Goal: Task Accomplishment & Management: Manage account settings

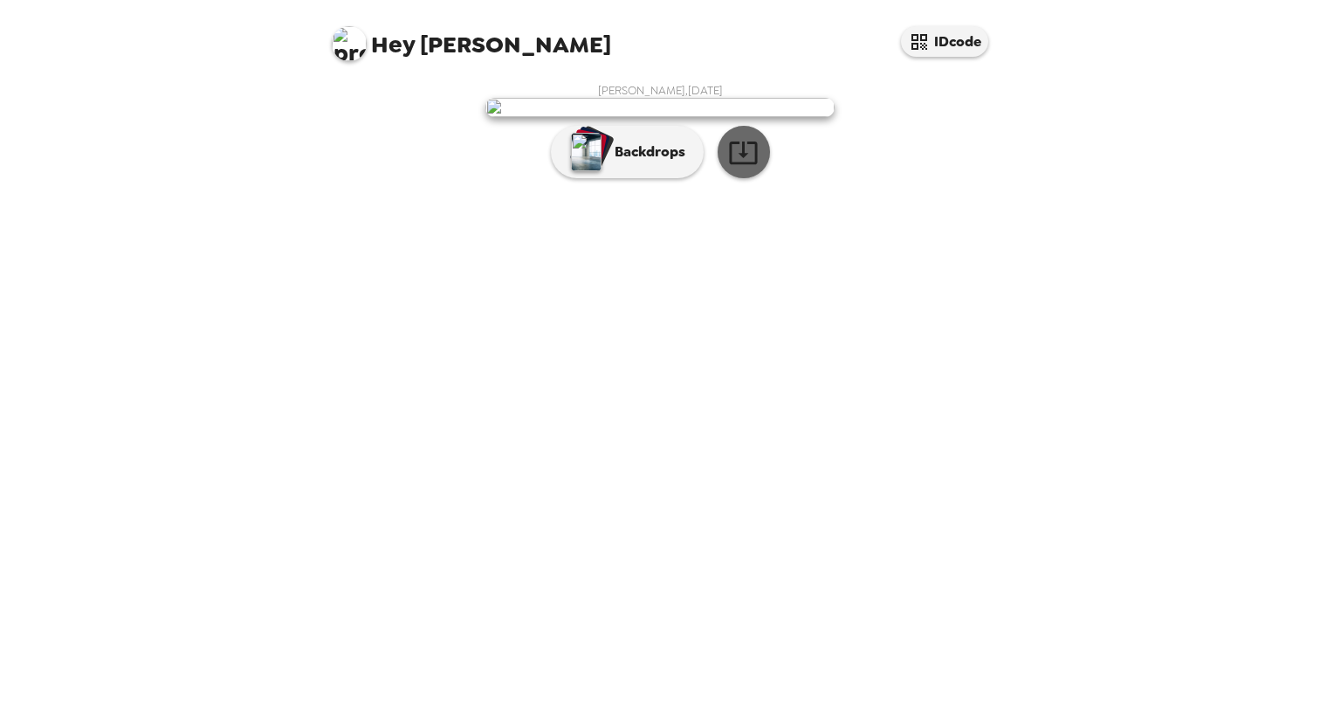
click at [743, 168] on icon "button" at bounding box center [743, 152] width 31 height 31
click at [650, 162] on p "Backdrops" at bounding box center [645, 151] width 79 height 21
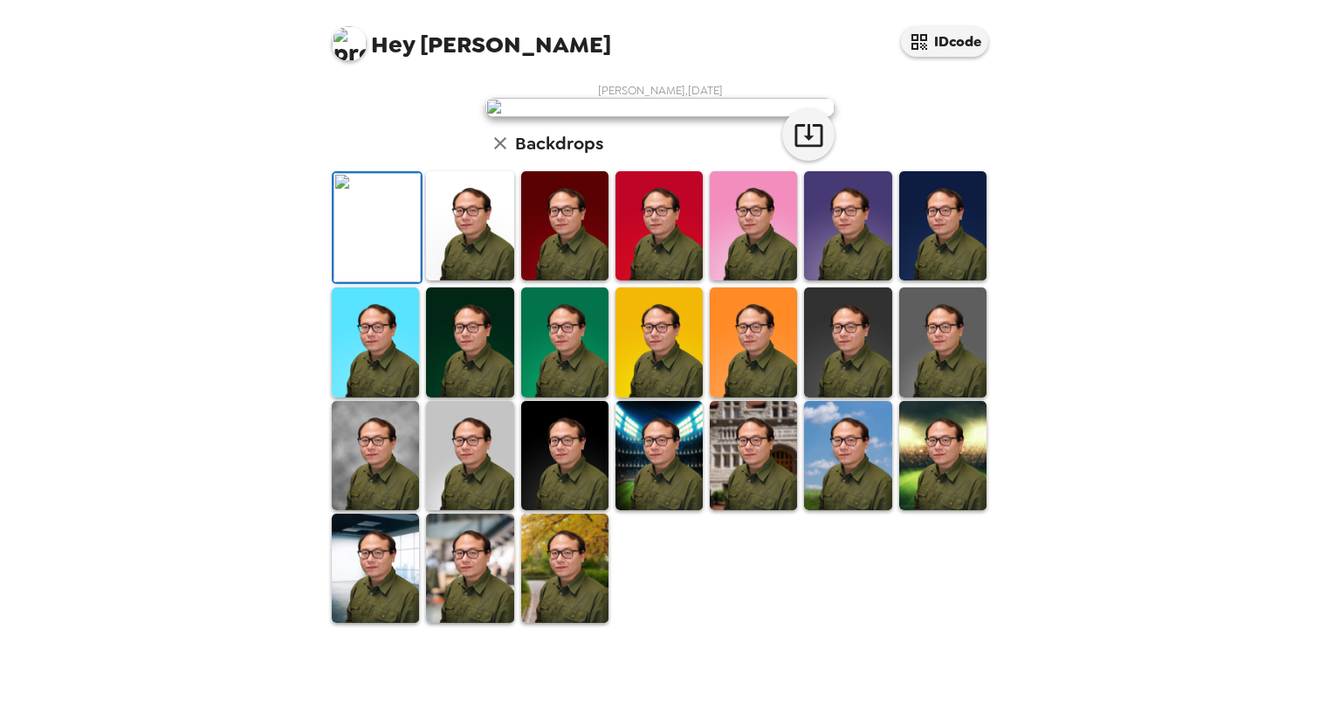
scroll to position [341, 0]
click at [566, 622] on img at bounding box center [564, 567] width 87 height 109
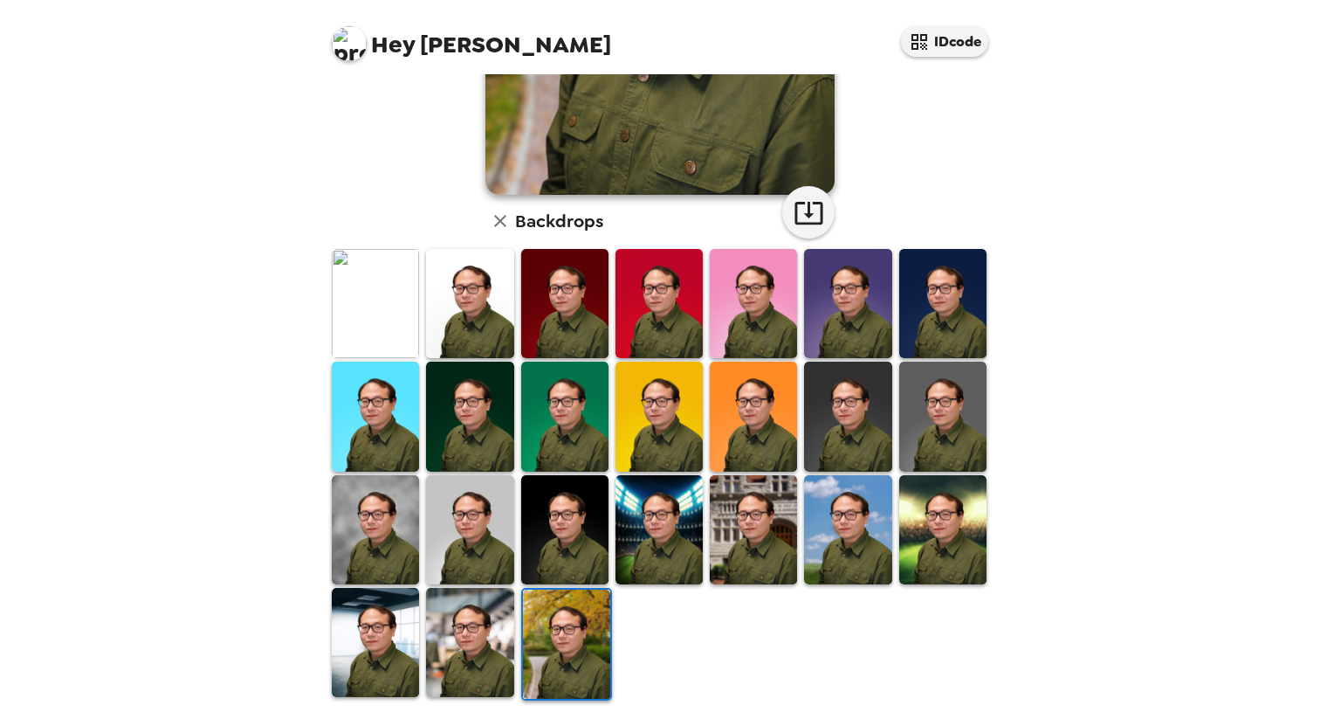
scroll to position [340, 0]
click at [565, 637] on img at bounding box center [566, 642] width 87 height 109
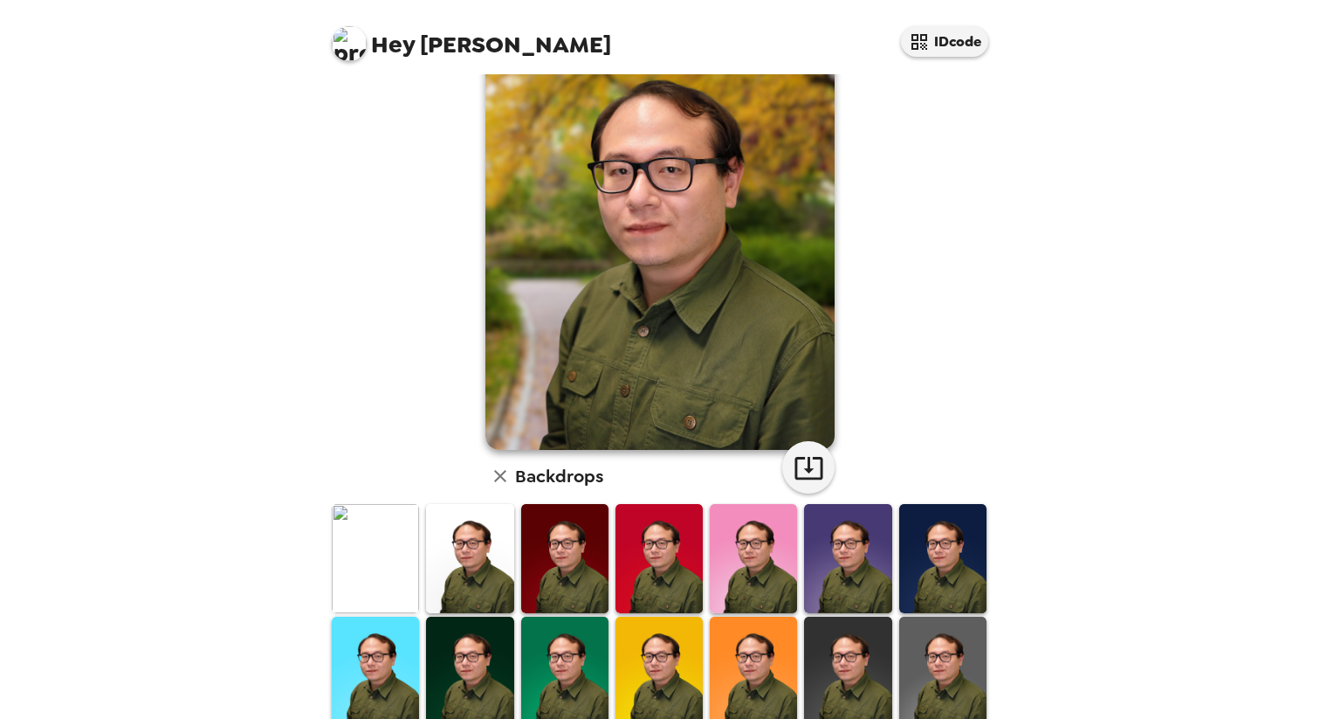
scroll to position [98, 0]
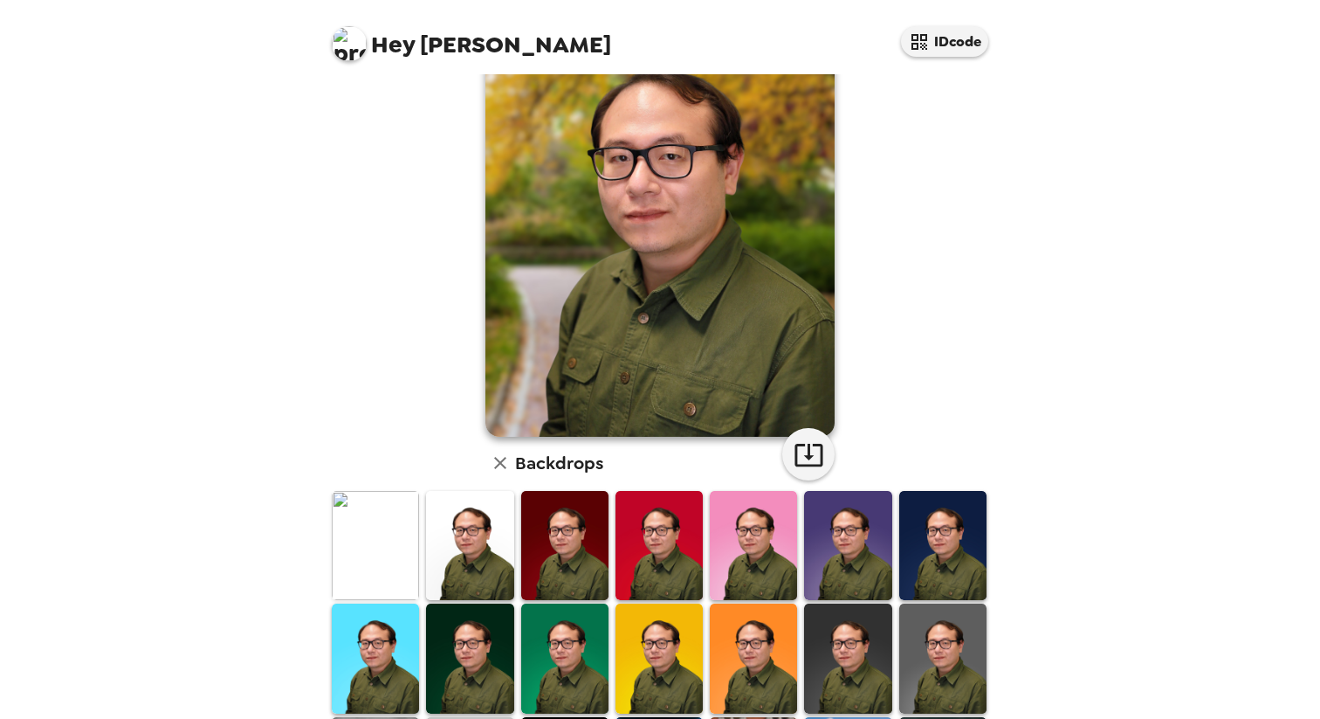
click at [436, 554] on img at bounding box center [469, 545] width 87 height 109
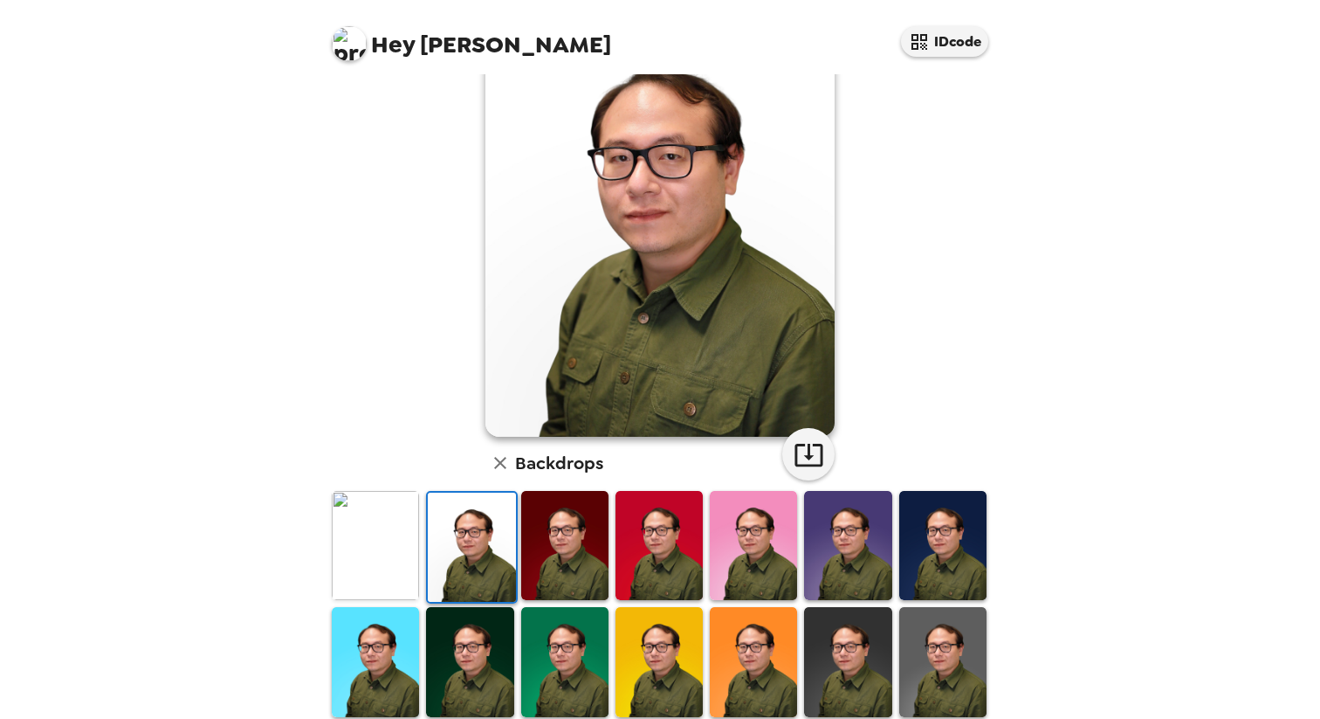
click at [538, 568] on img at bounding box center [564, 545] width 87 height 109
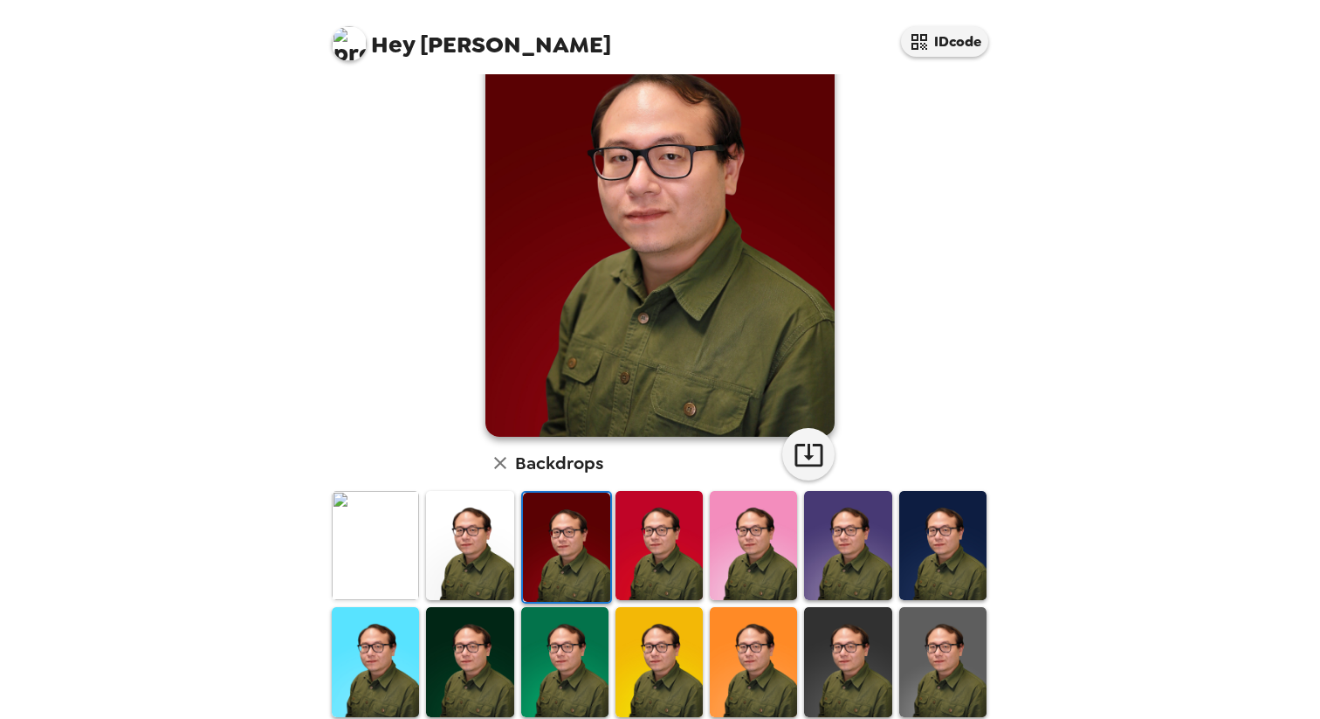
click at [464, 563] on img at bounding box center [469, 545] width 87 height 109
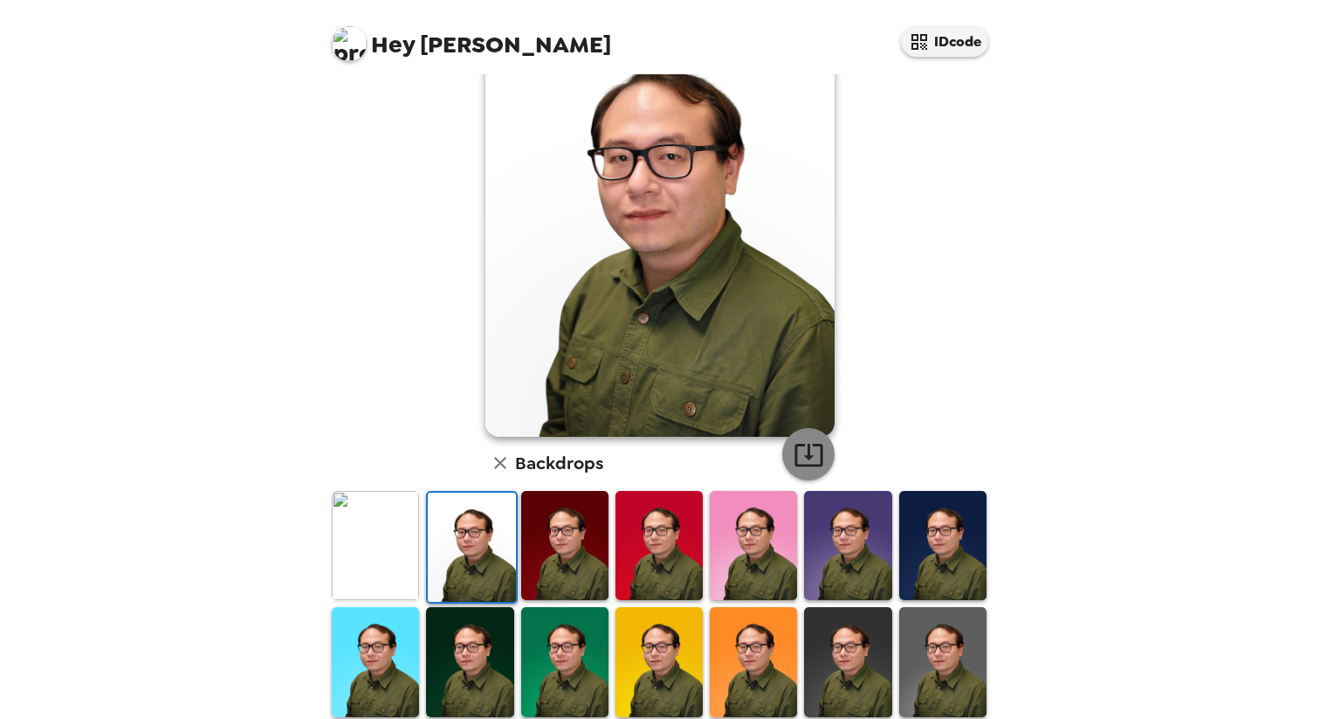
click at [806, 464] on icon "button" at bounding box center [808, 455] width 28 height 23
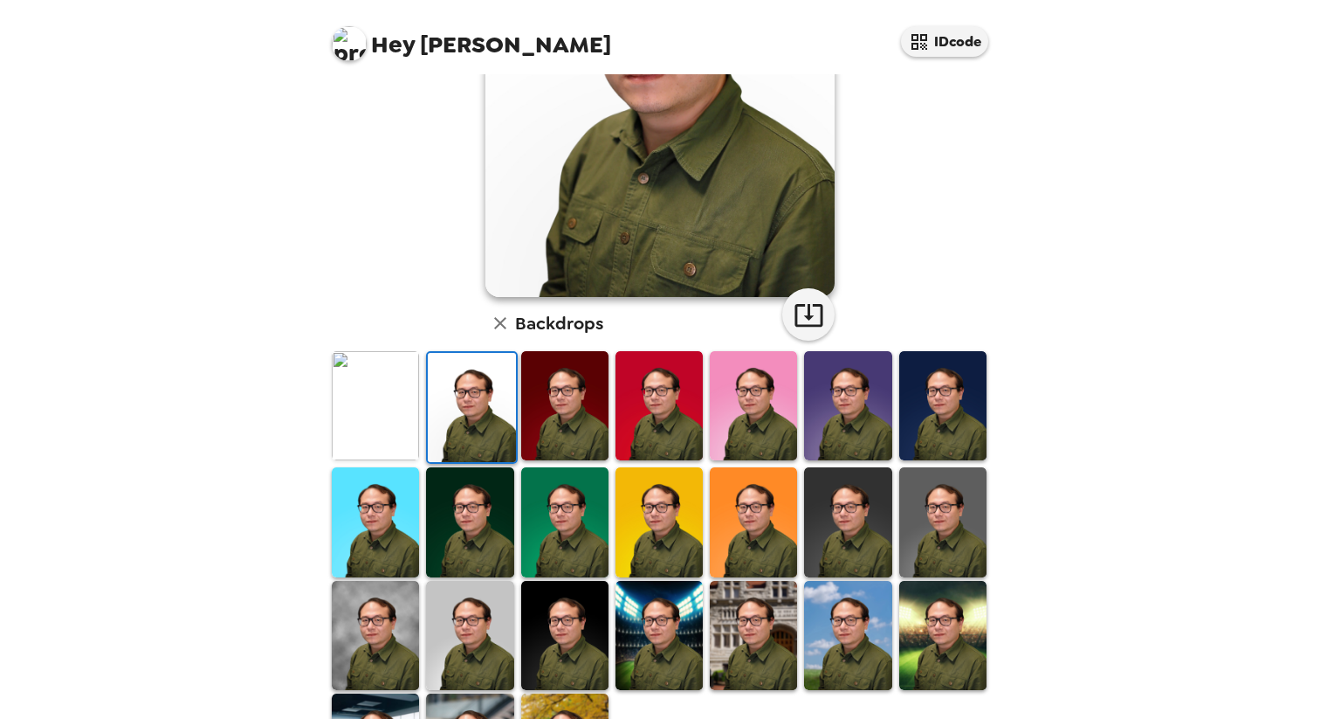
scroll to position [265, 0]
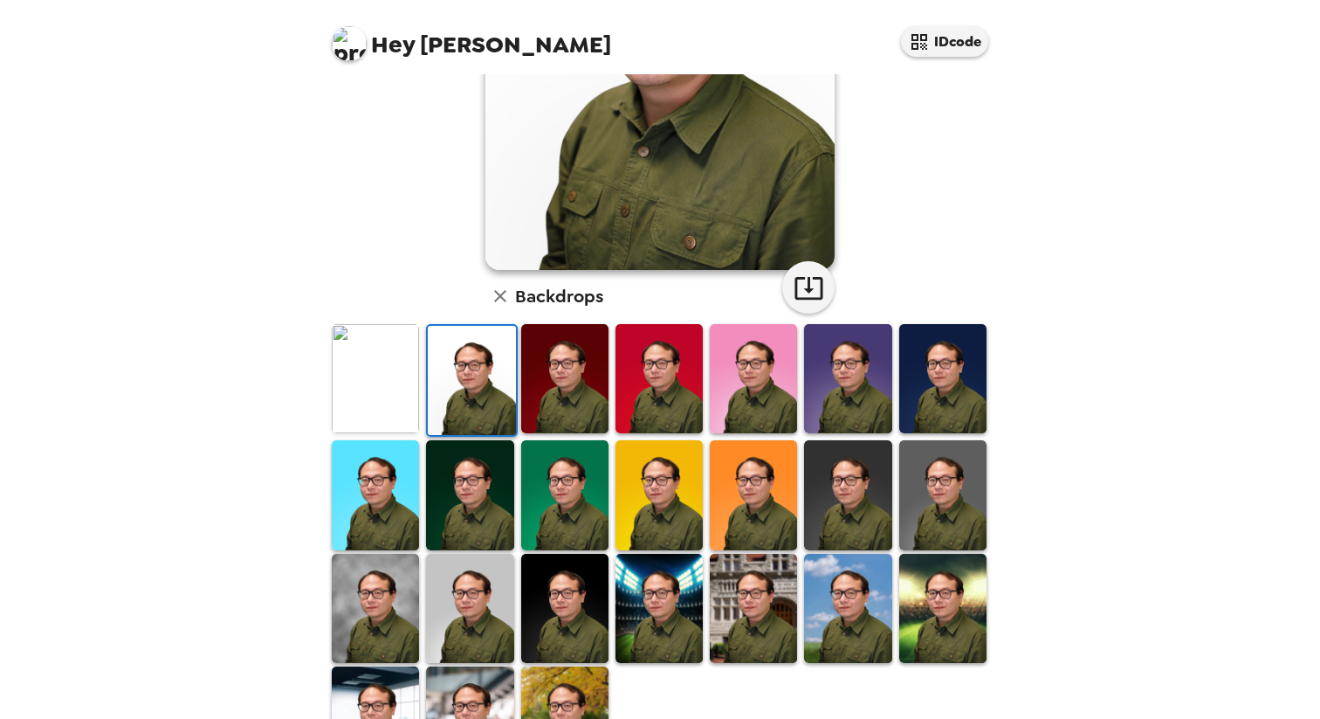
click at [650, 413] on img at bounding box center [659, 378] width 87 height 109
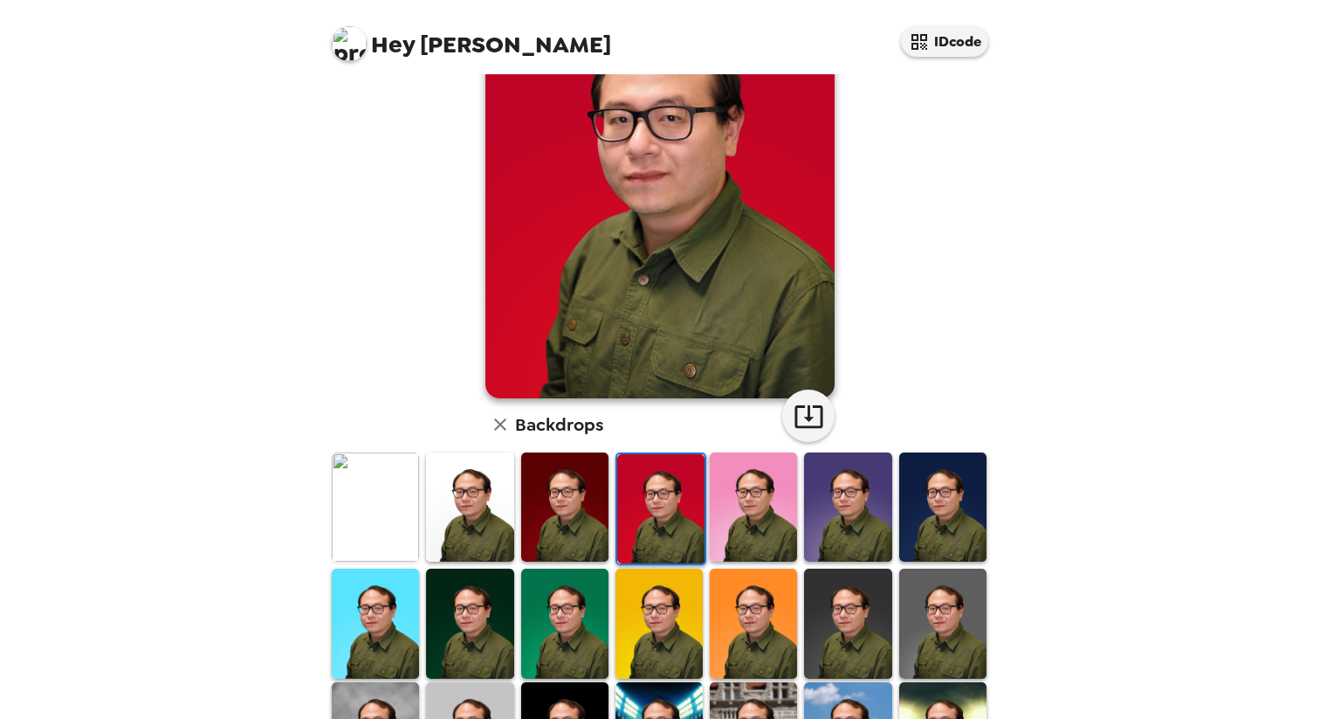
scroll to position [95, 0]
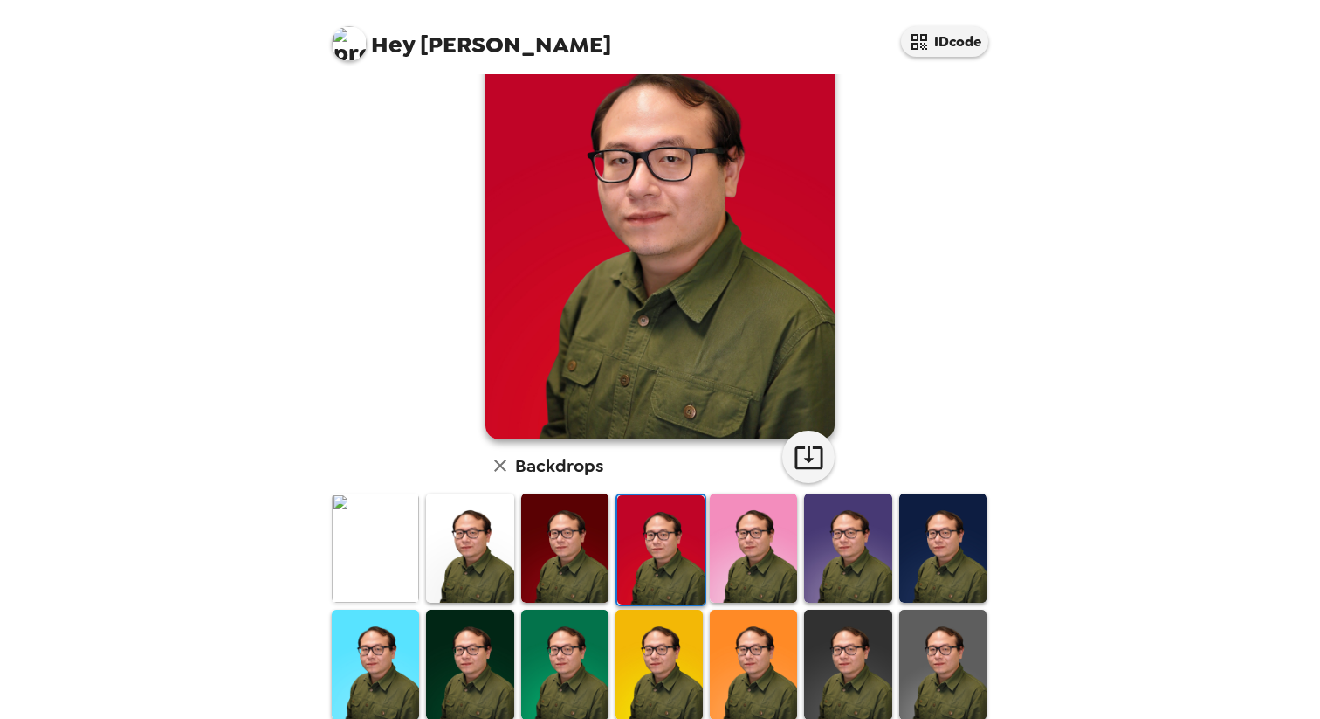
click at [743, 545] on img at bounding box center [753, 547] width 87 height 109
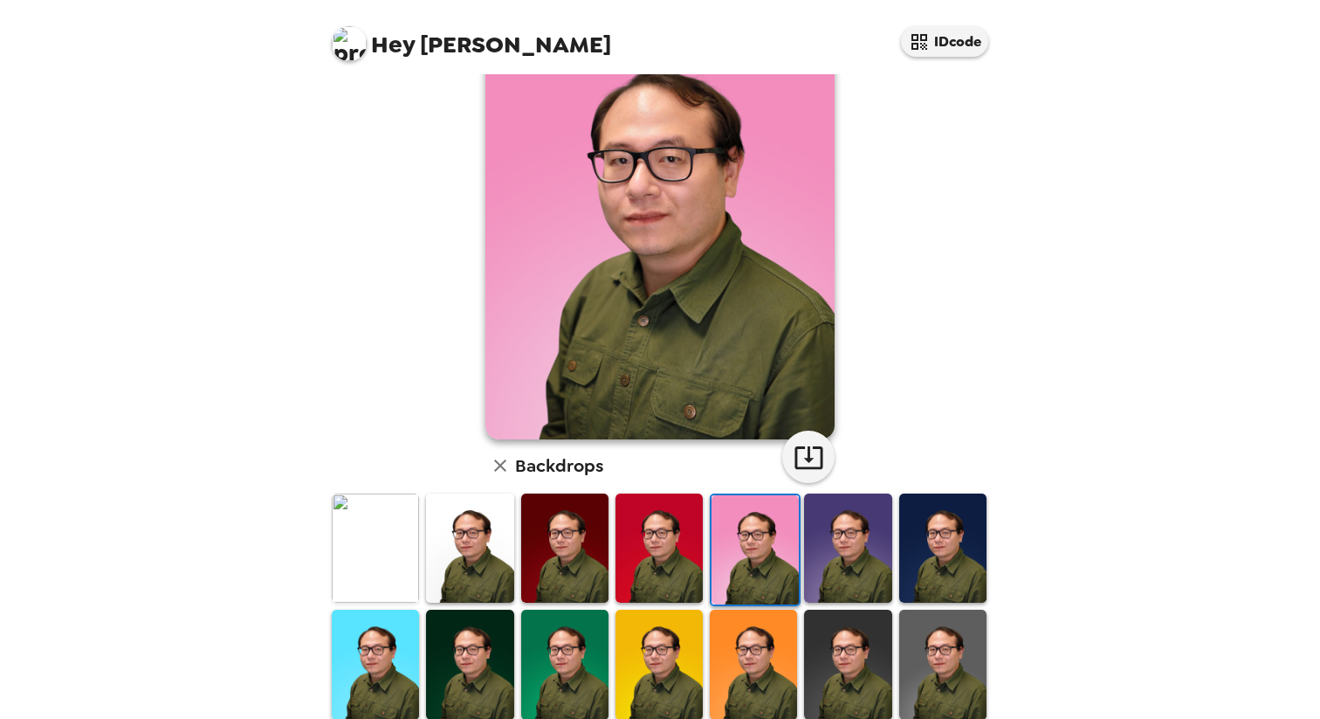
click at [833, 547] on img at bounding box center [847, 547] width 87 height 109
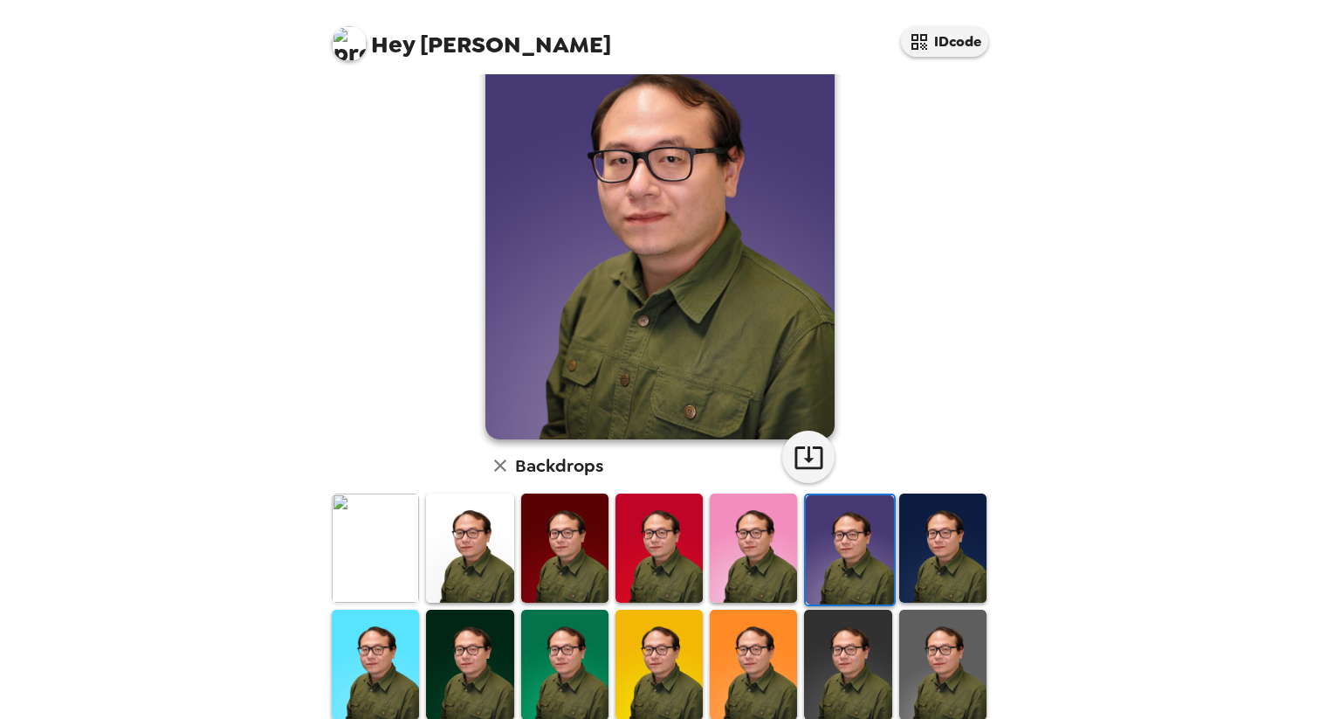
click at [916, 547] on img at bounding box center [942, 547] width 87 height 109
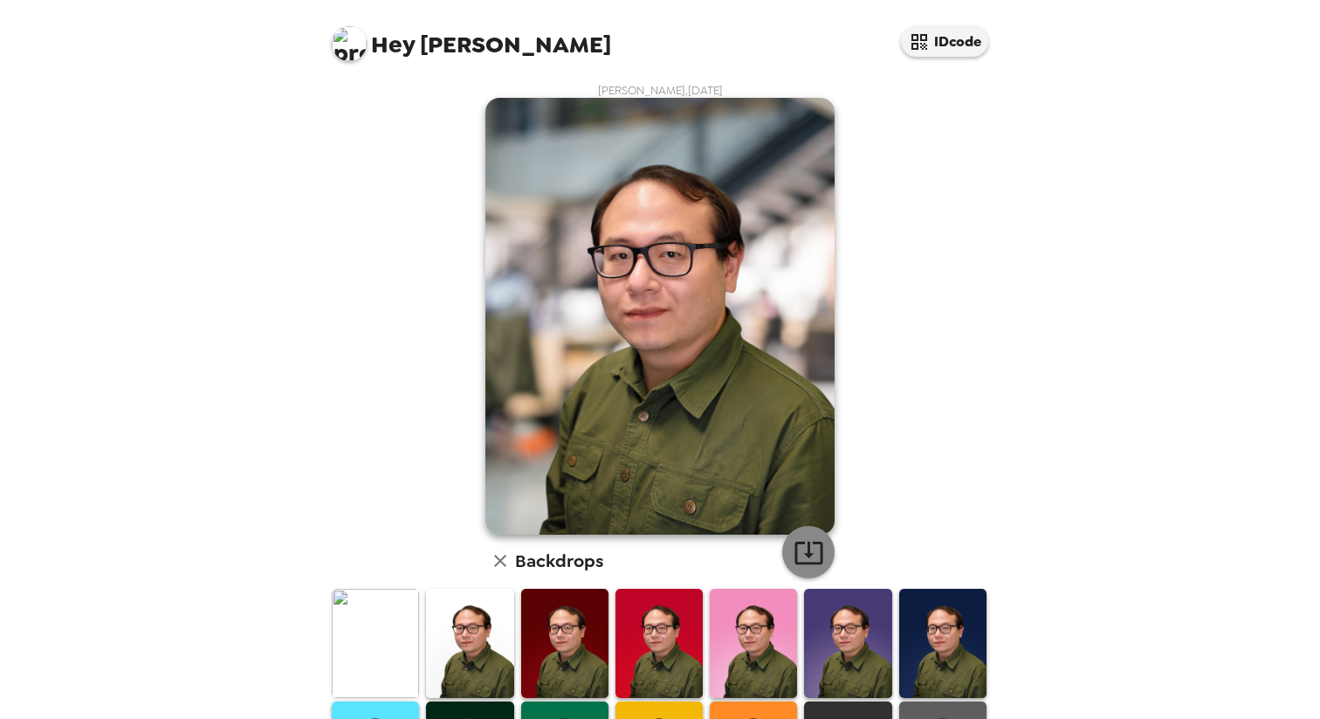
click at [808, 554] on icon "button" at bounding box center [809, 552] width 31 height 31
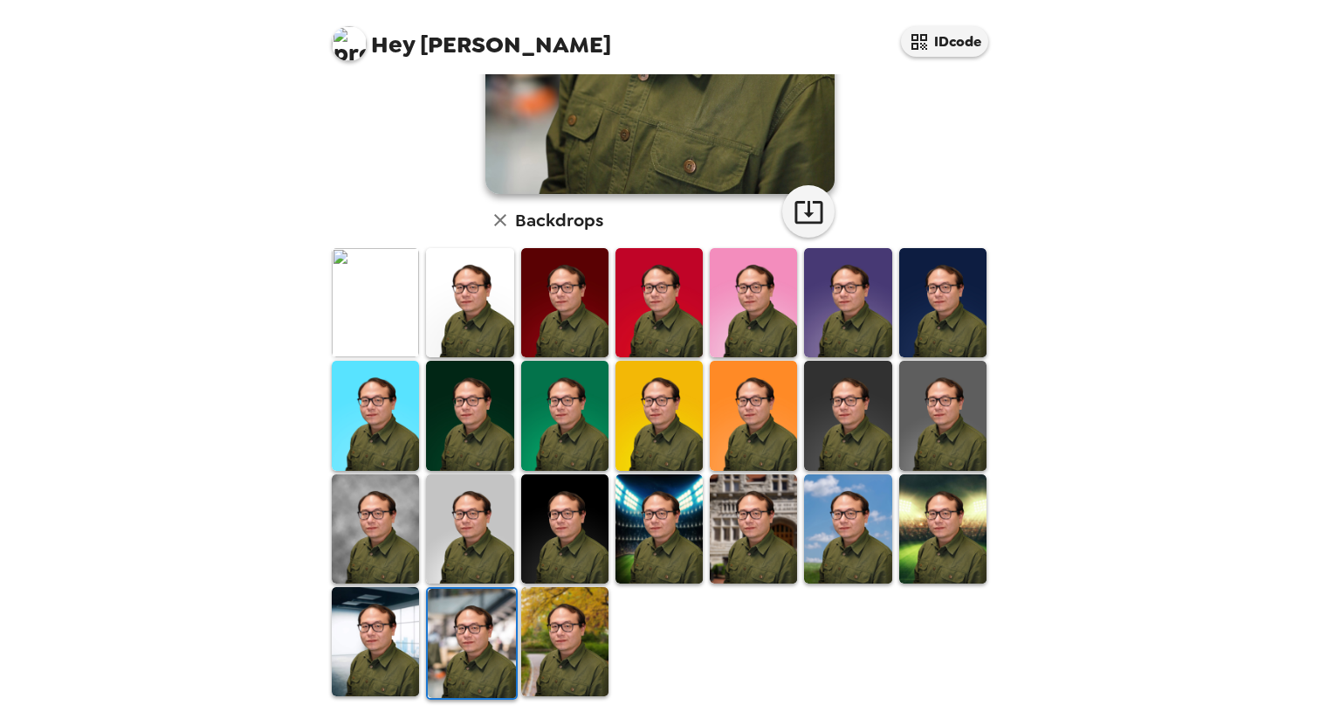
click at [562, 637] on img at bounding box center [564, 641] width 87 height 109
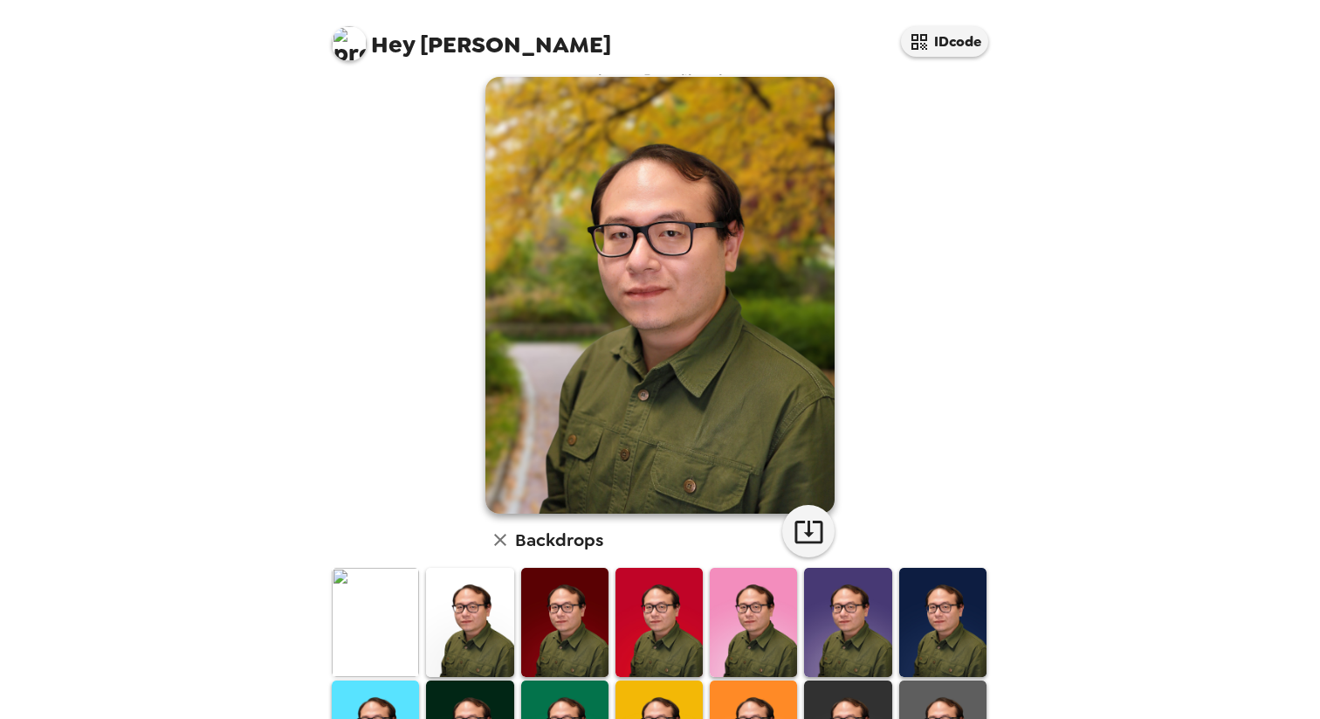
scroll to position [26, 0]
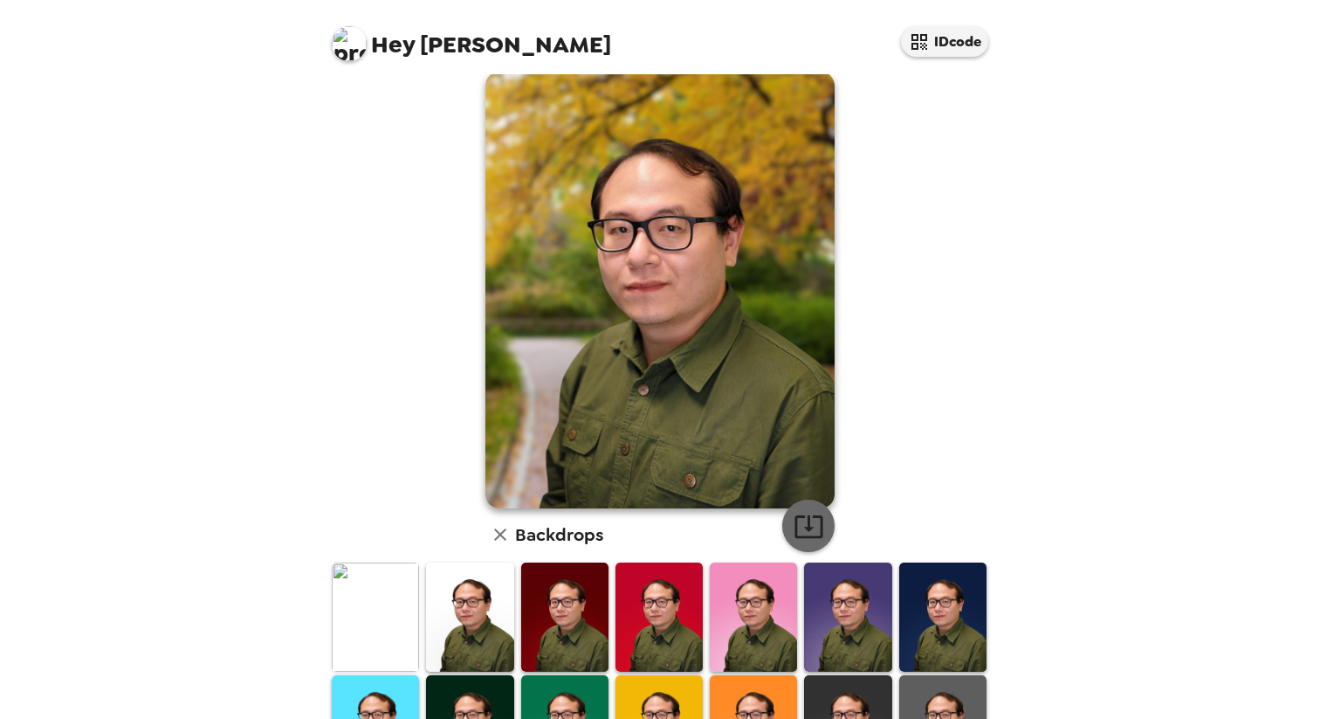
click at [797, 520] on icon "button" at bounding box center [809, 526] width 31 height 31
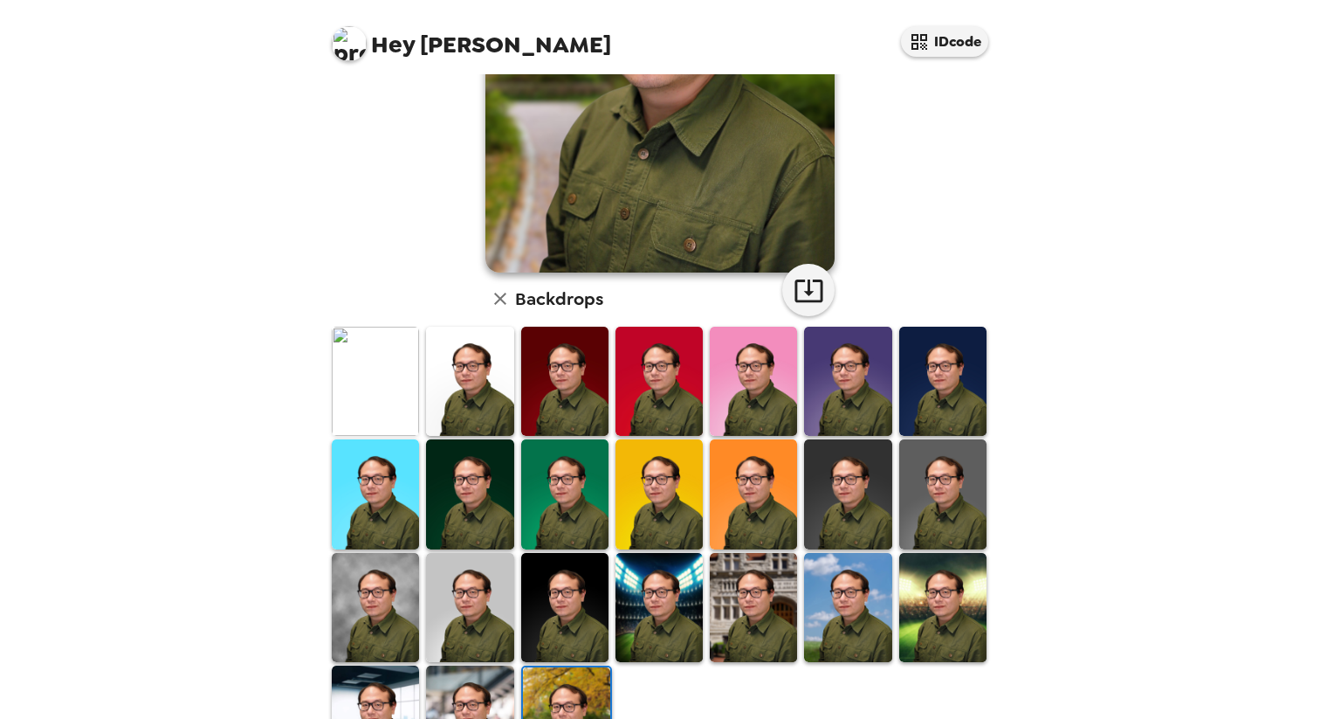
scroll to position [340, 0]
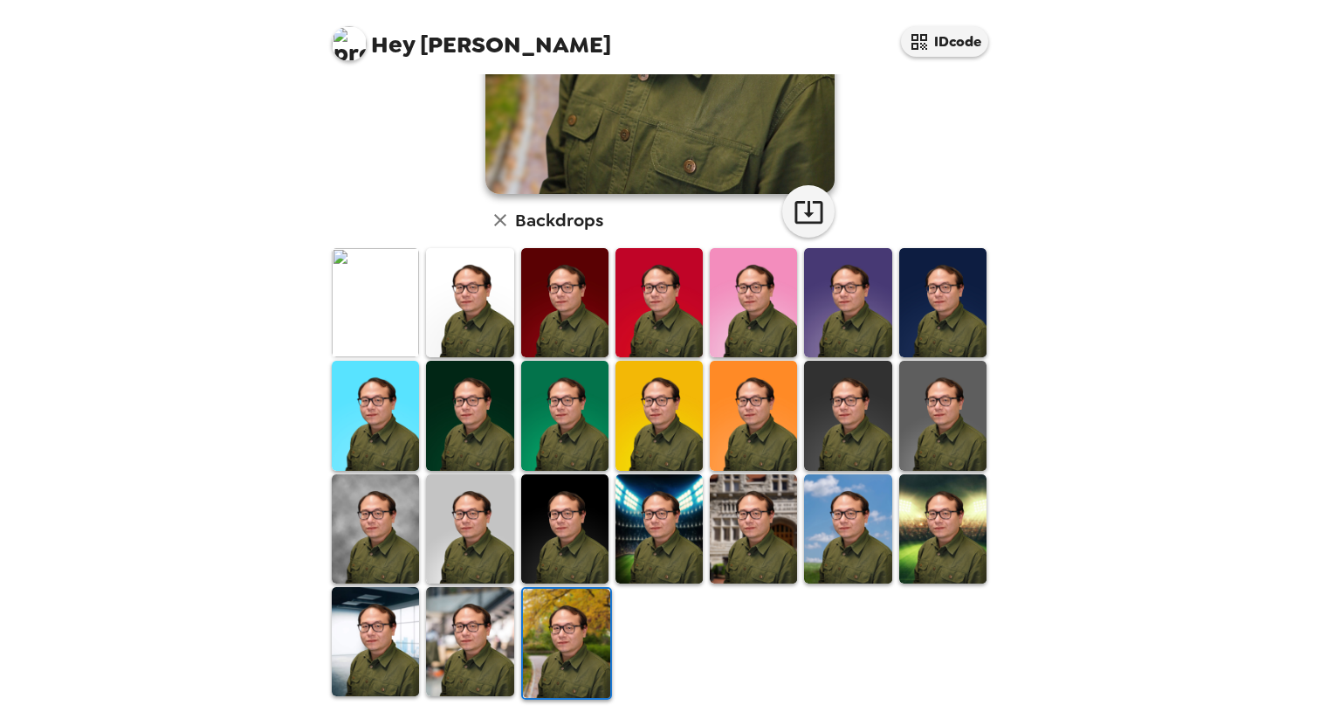
click at [640, 540] on img at bounding box center [659, 528] width 87 height 109
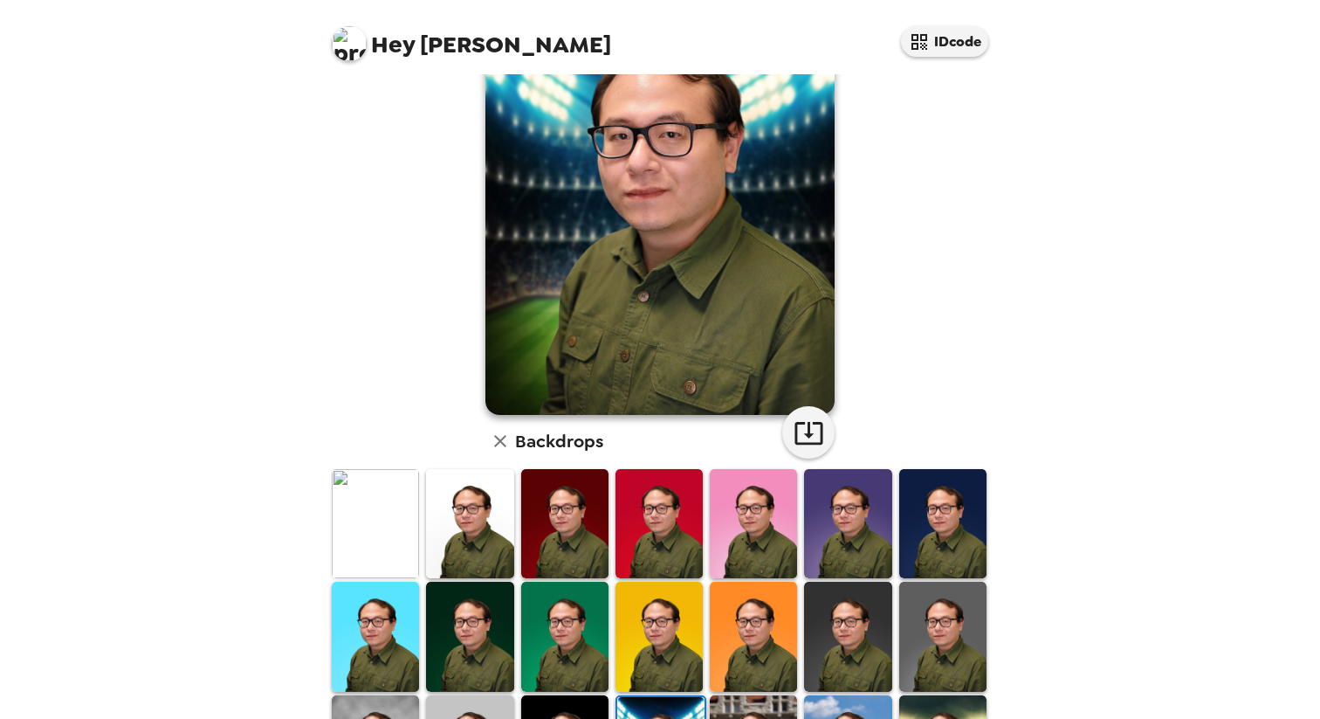
scroll to position [0, 0]
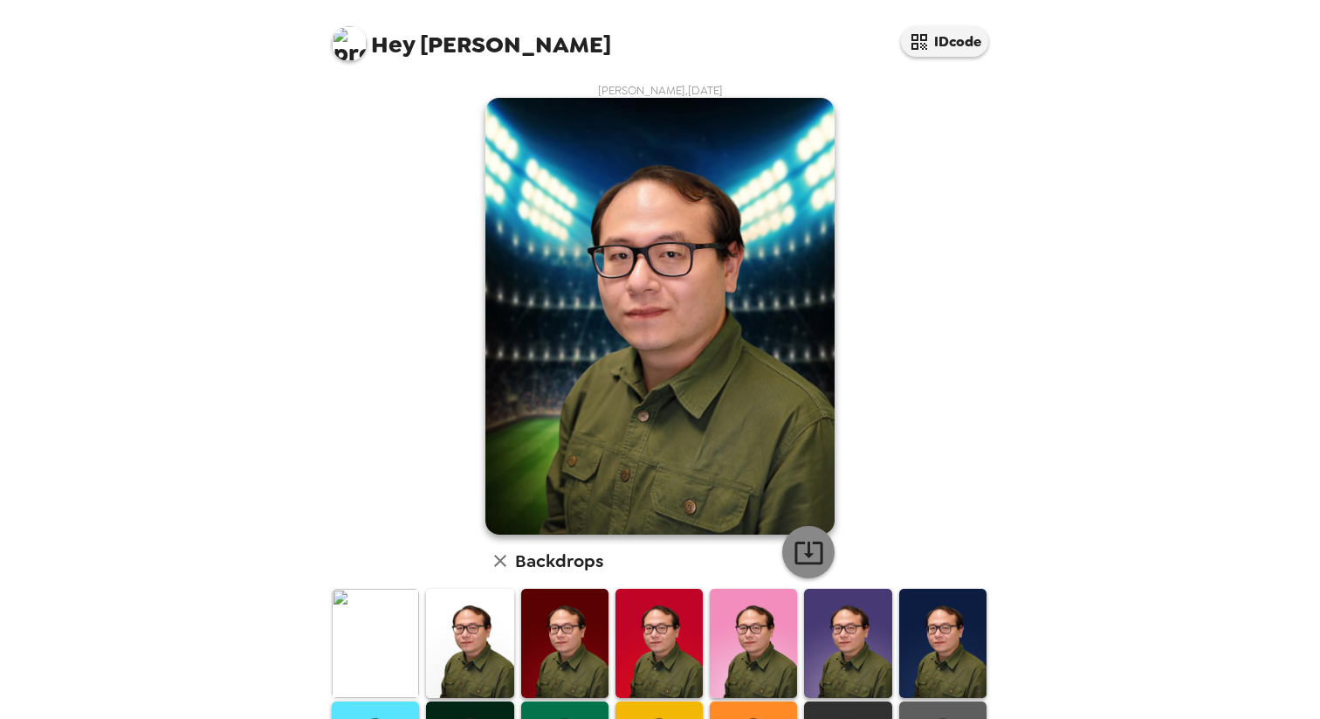
click at [813, 545] on icon "button" at bounding box center [809, 552] width 31 height 31
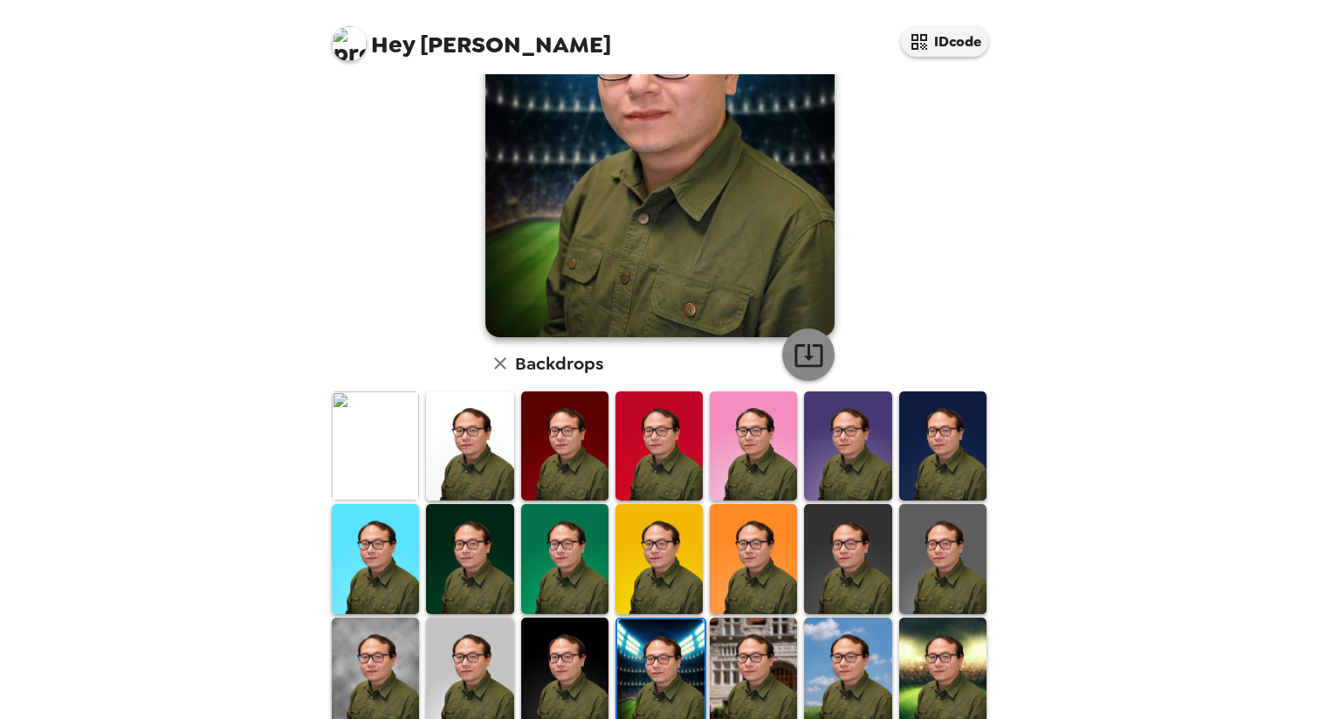
scroll to position [340, 0]
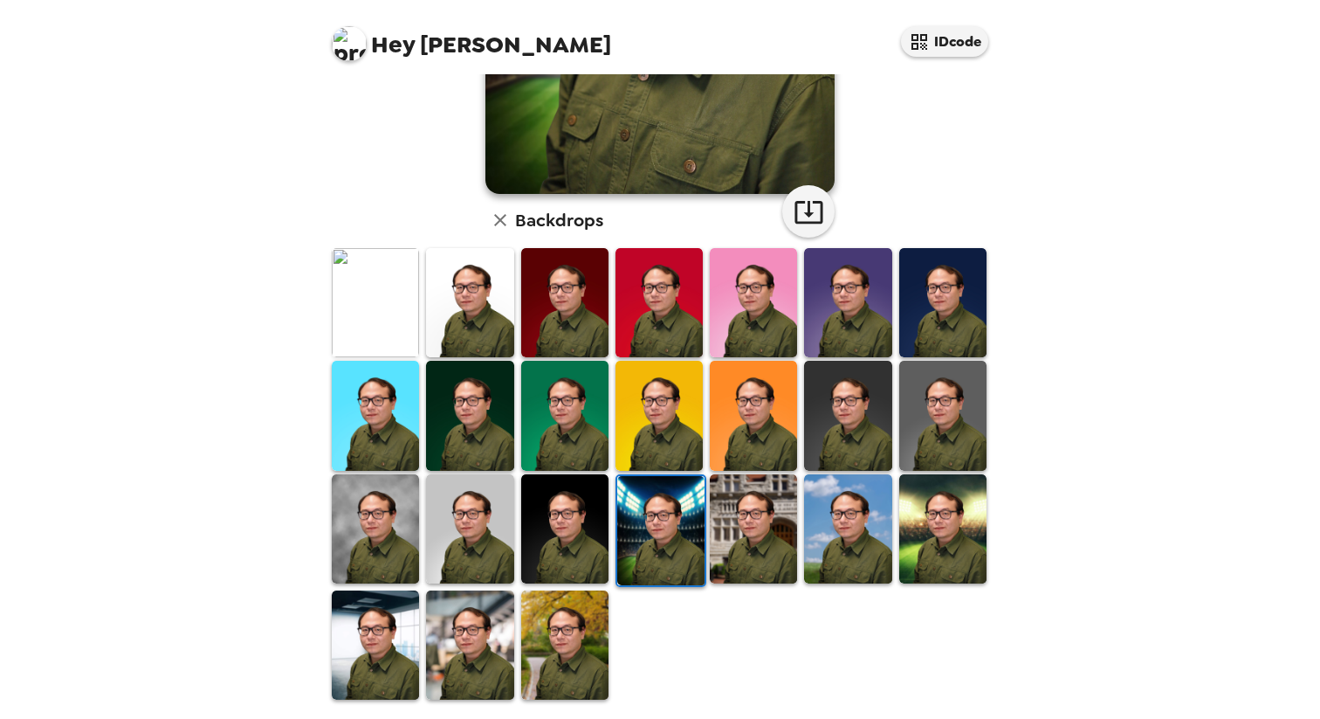
click at [685, 540] on img at bounding box center [660, 530] width 87 height 109
click at [739, 531] on img at bounding box center [753, 528] width 87 height 109
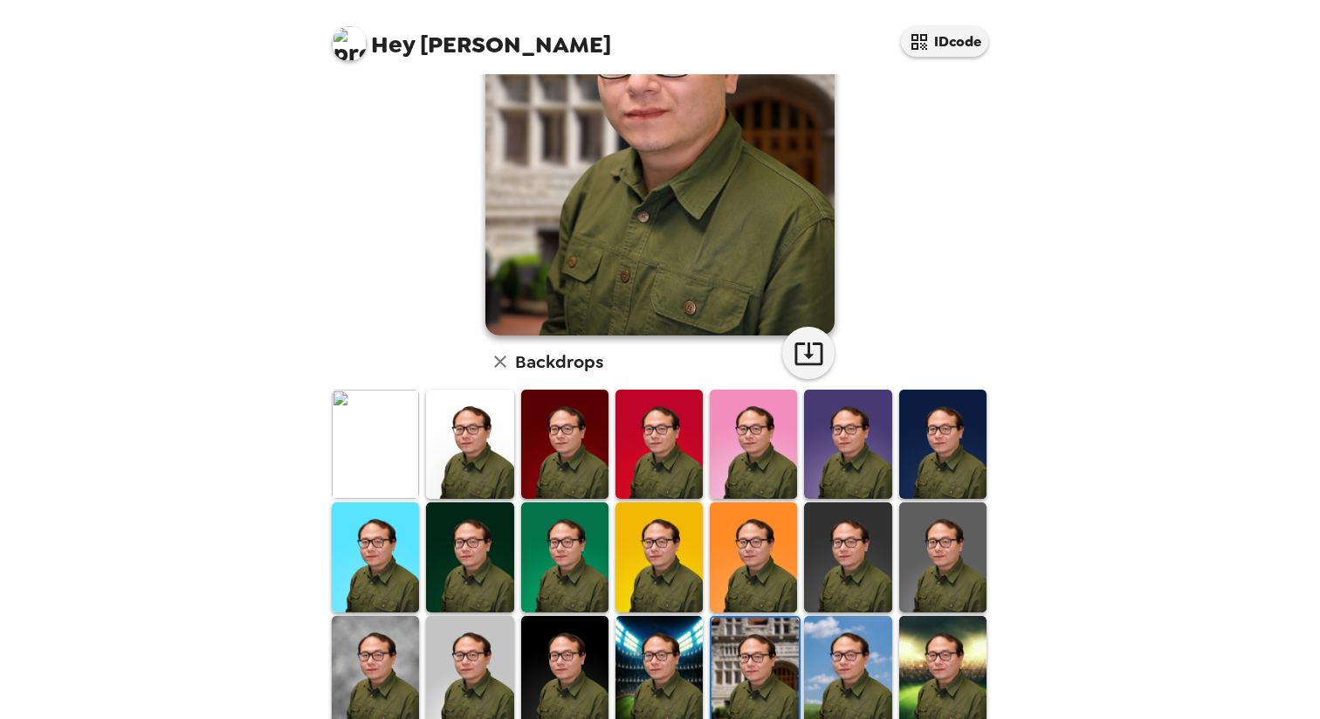
scroll to position [0, 0]
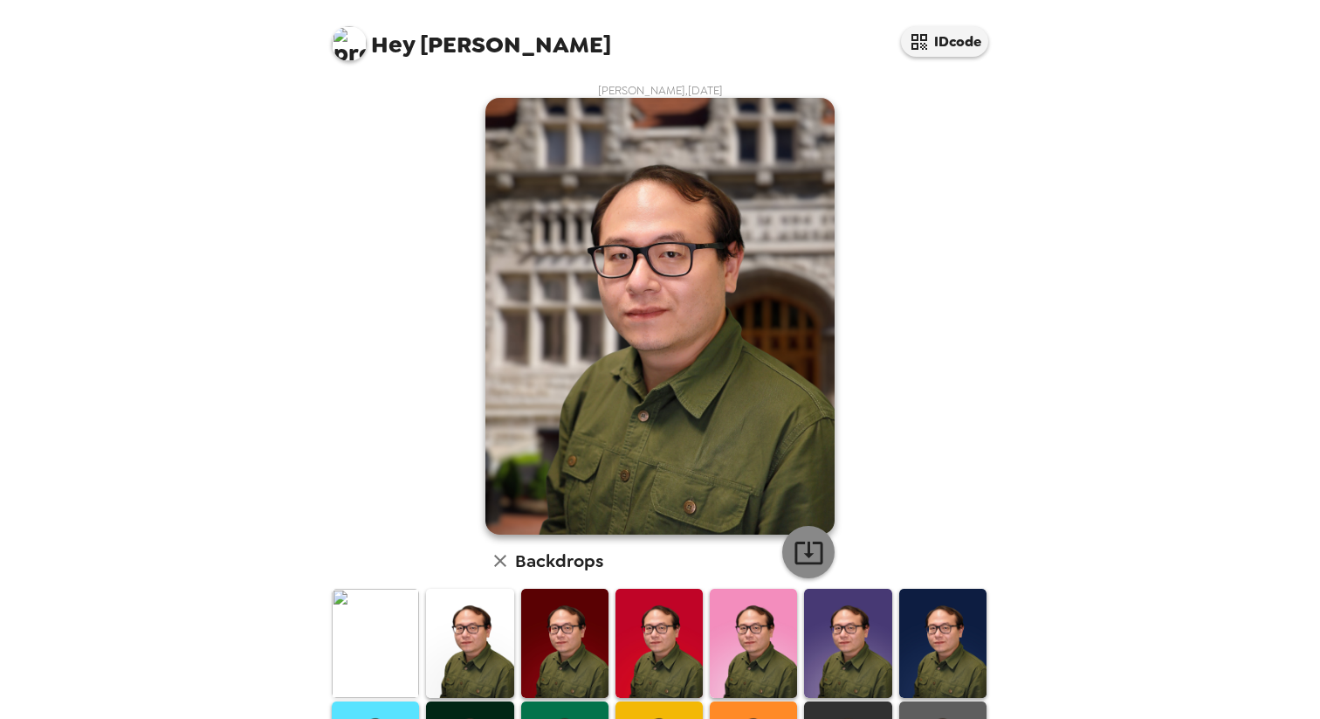
click at [802, 552] on icon "button" at bounding box center [808, 552] width 28 height 23
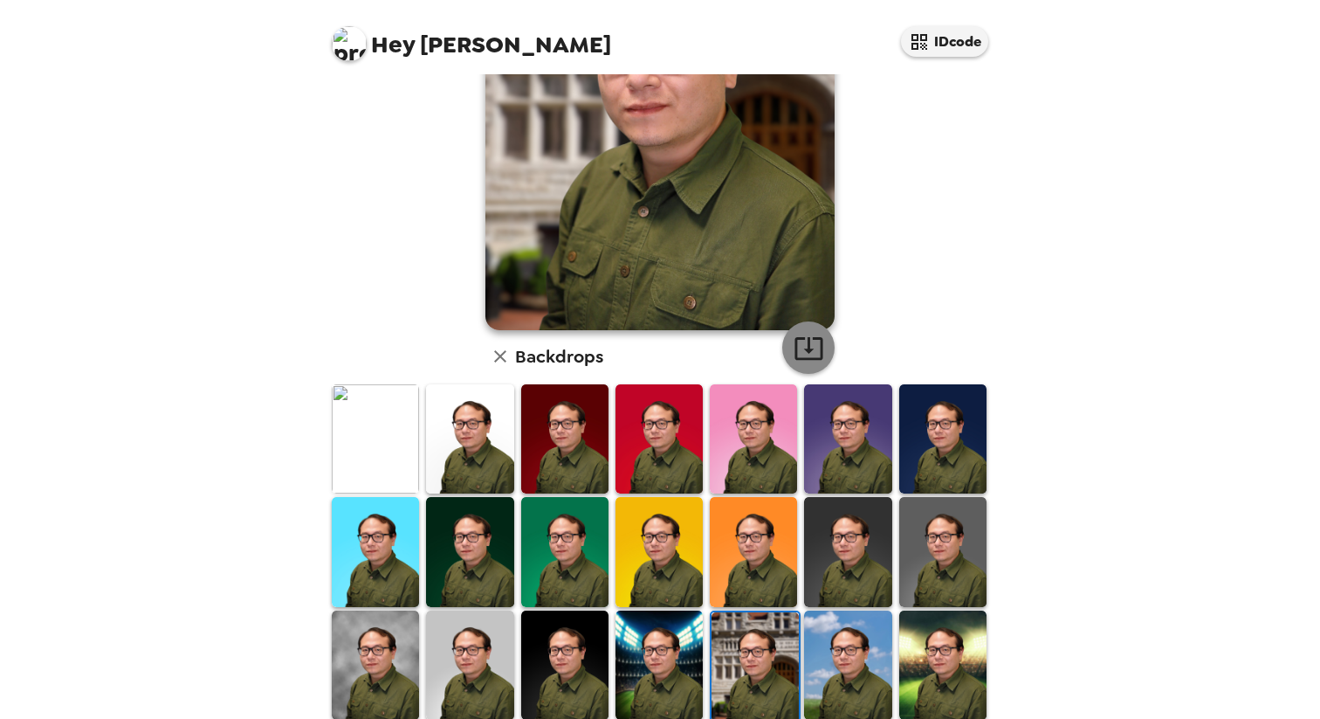
scroll to position [340, 0]
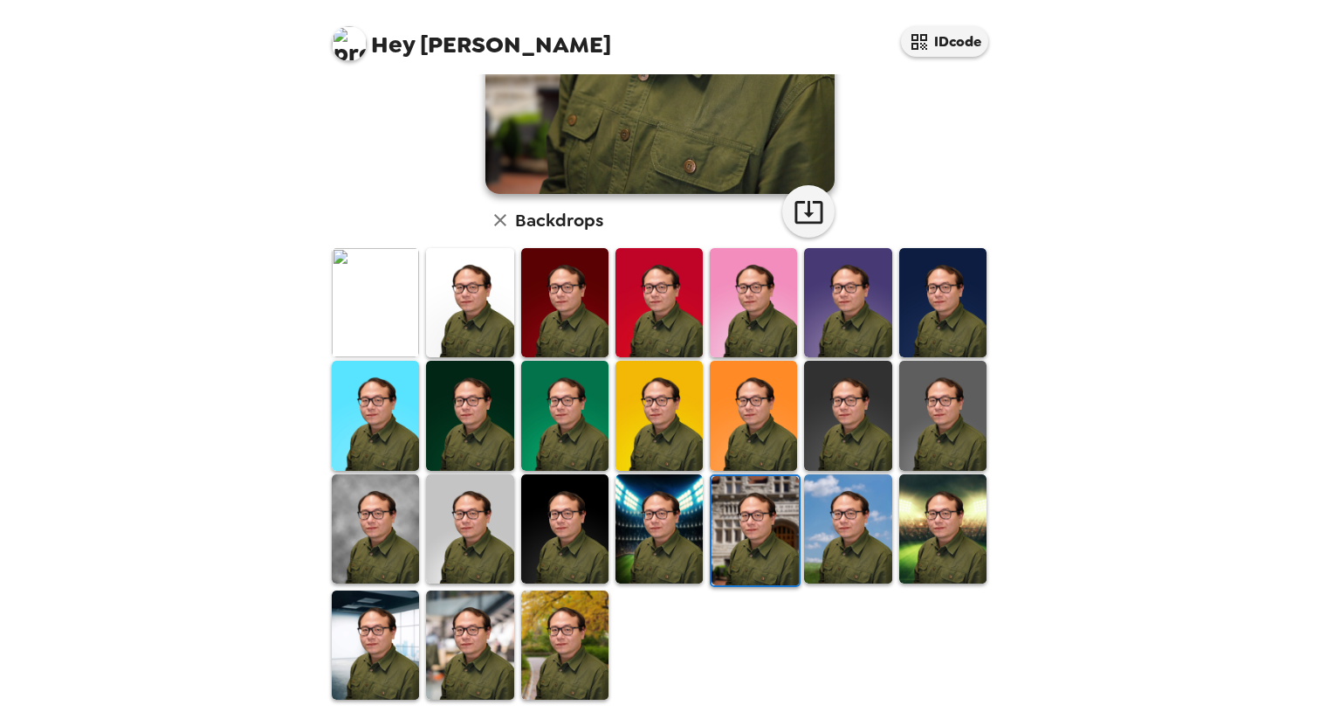
click at [850, 533] on img at bounding box center [847, 528] width 87 height 109
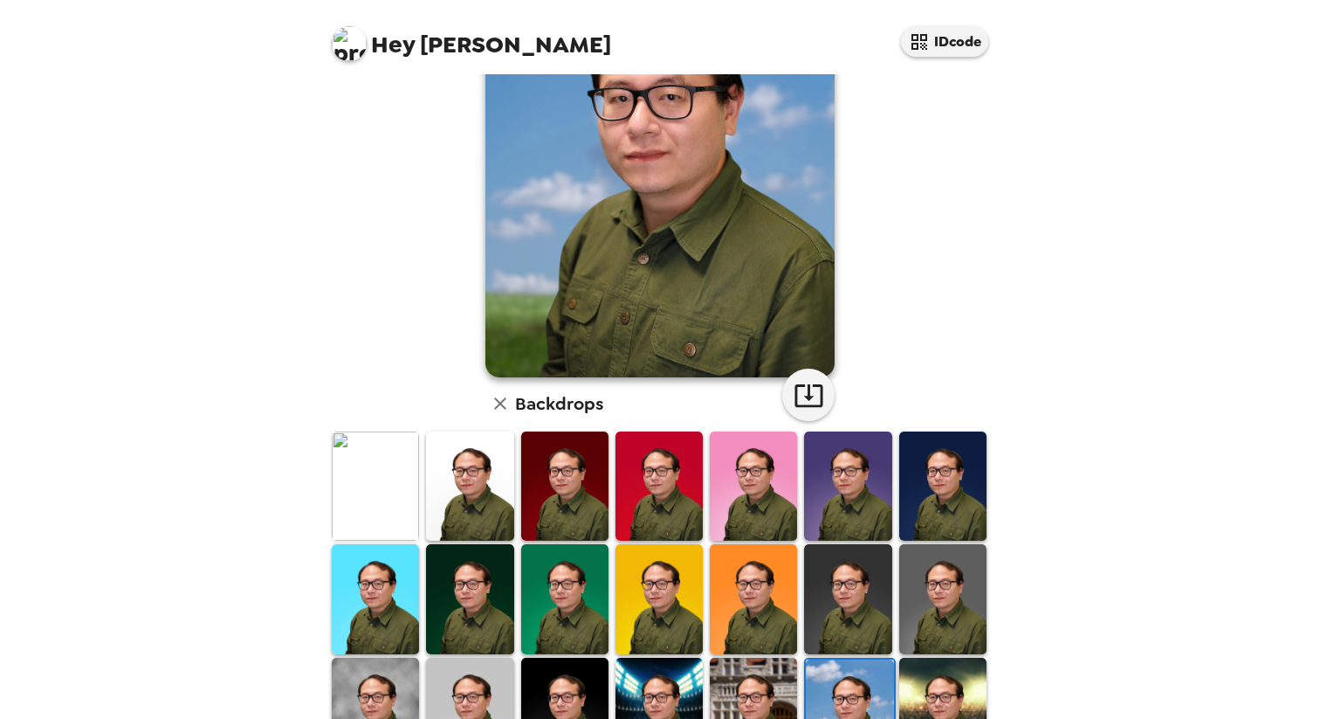
scroll to position [0, 0]
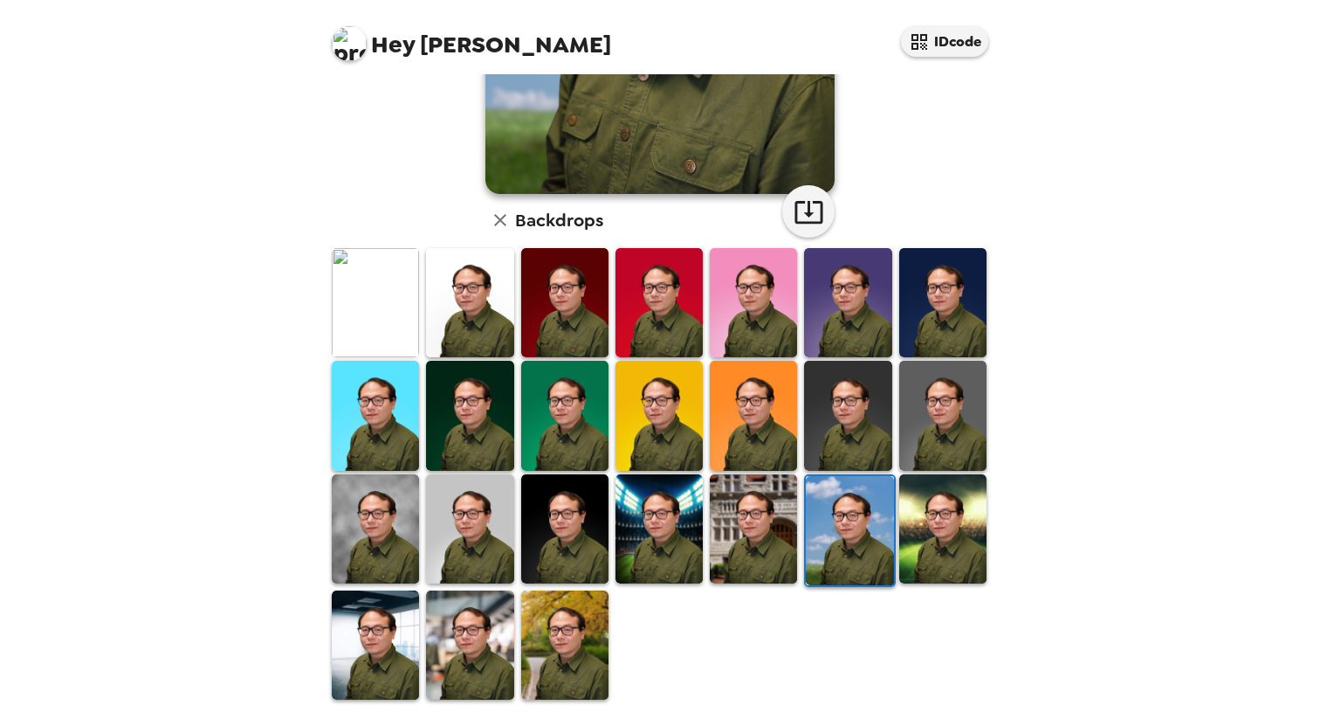
click at [927, 528] on img at bounding box center [942, 528] width 87 height 109
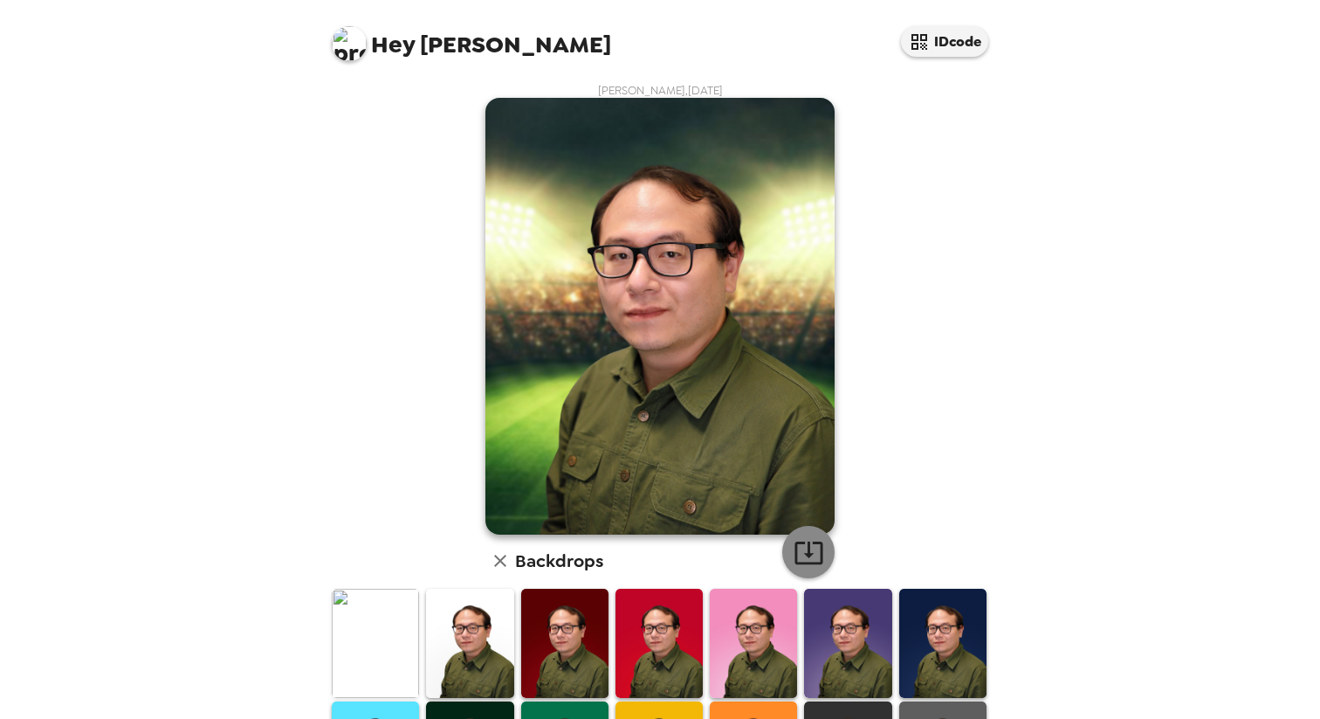
click at [795, 550] on icon "button" at bounding box center [809, 552] width 31 height 31
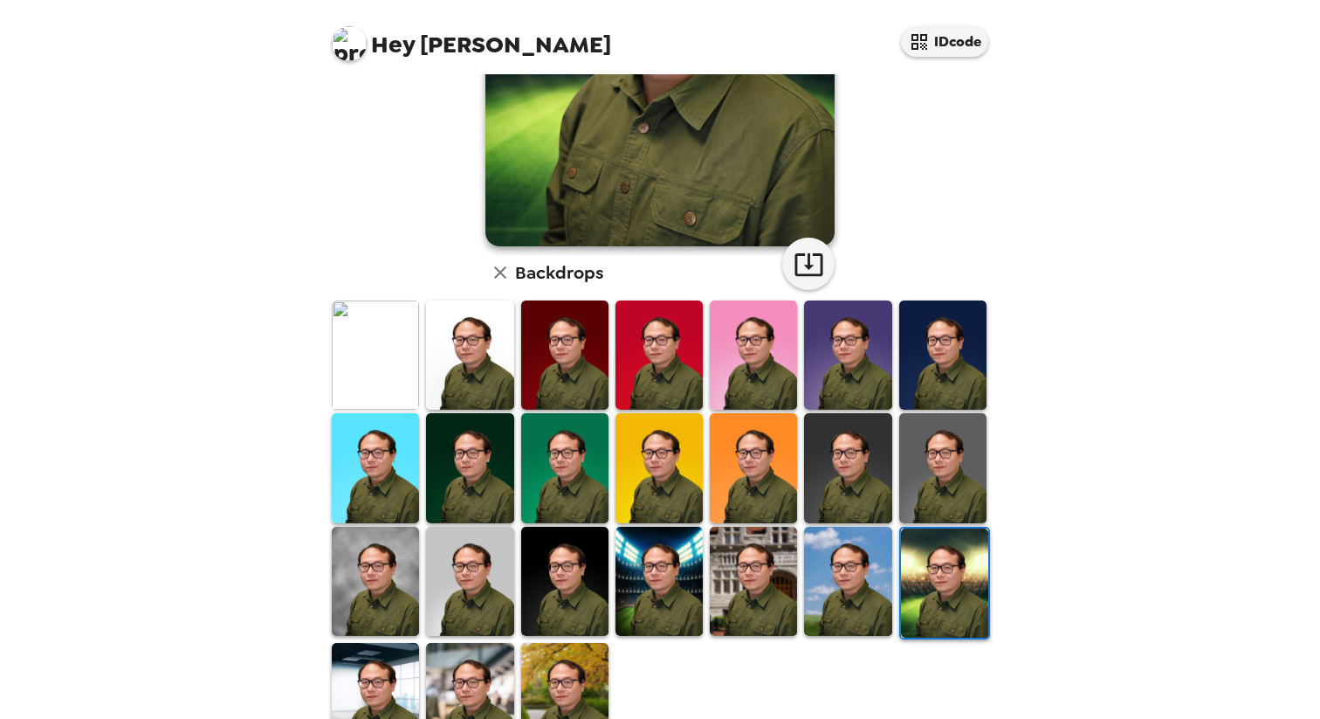
scroll to position [340, 0]
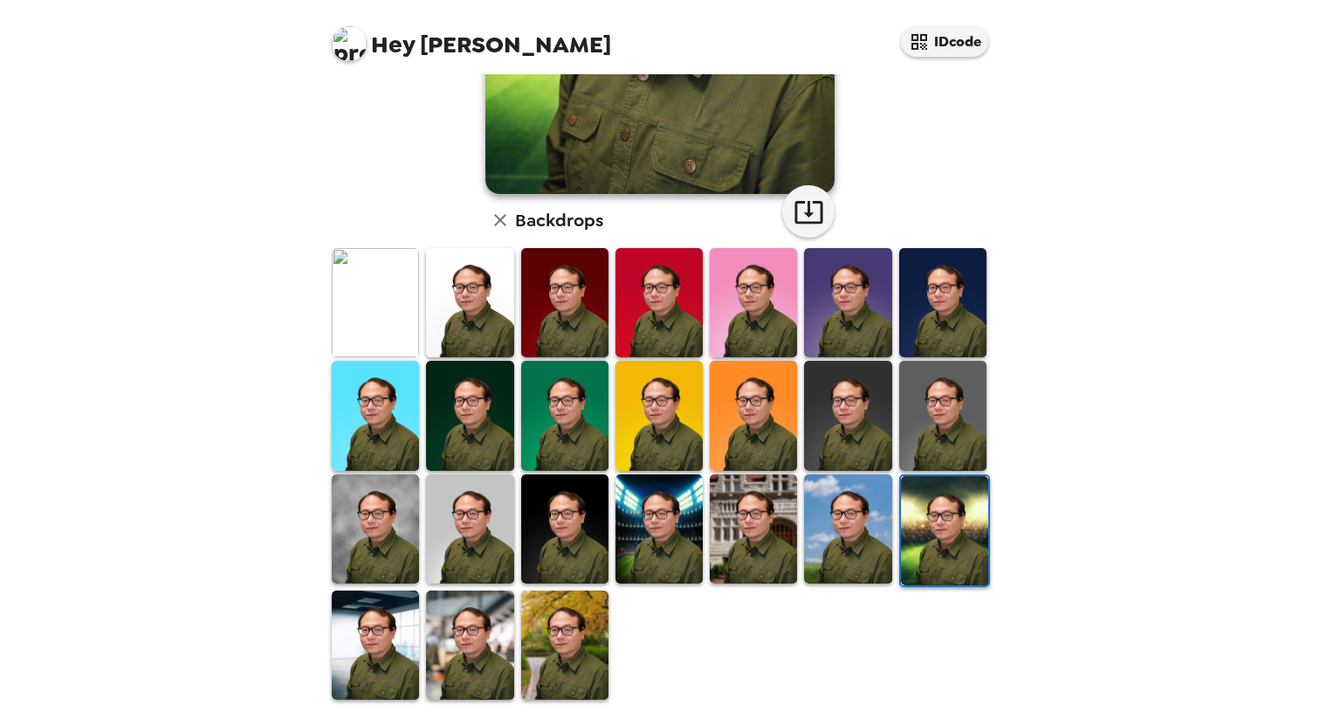
click at [241, 423] on div "Hey Nicholas IDcode Nicholas Liu , 09-23-2025 Backdrops" at bounding box center [660, 359] width 1320 height 719
click at [1091, 390] on div "Hey Nicholas IDcode Nicholas Liu , 09-23-2025 Backdrops" at bounding box center [660, 359] width 1320 height 719
